Goal: Information Seeking & Learning: Learn about a topic

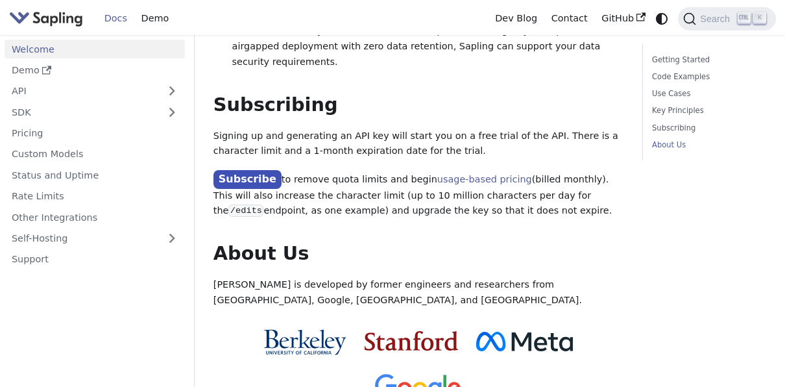
scroll to position [1151, 0]
